Goal: Check status

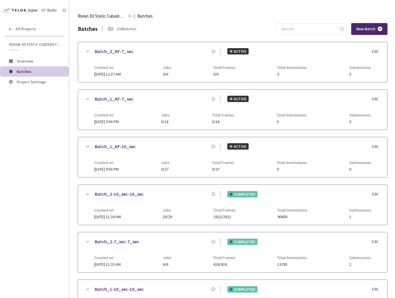
scroll to position [134, 0]
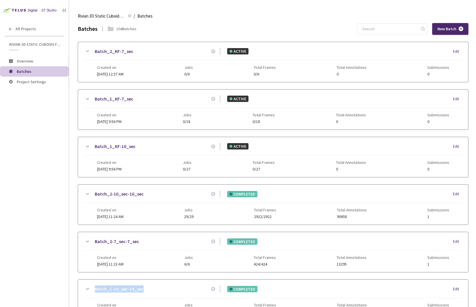
scroll to position [134, 0]
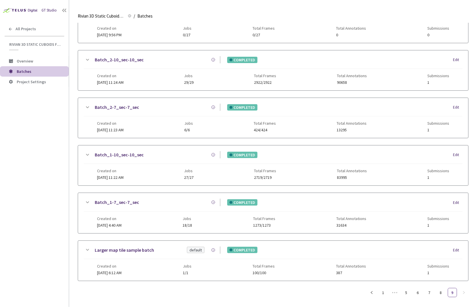
click at [19, 128] on div "GT Studio All Projects Rivian 3D Static Cuboids fixed[2024-25] Rivian 3D Static…" at bounding box center [34, 144] width 69 height 289
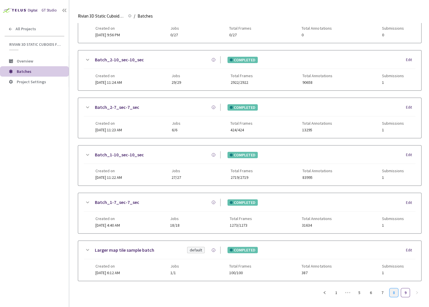
click at [391, 289] on link "8" at bounding box center [393, 293] width 9 height 9
